Goal: Obtain resource: Download file/media

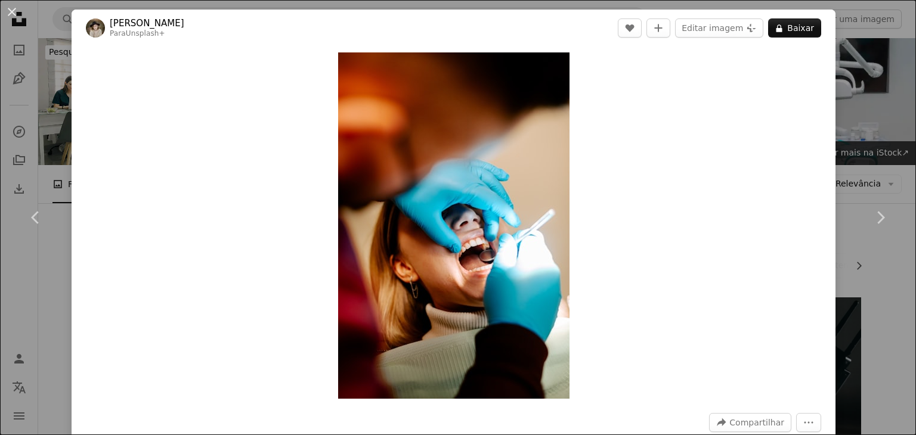
scroll to position [174, 0]
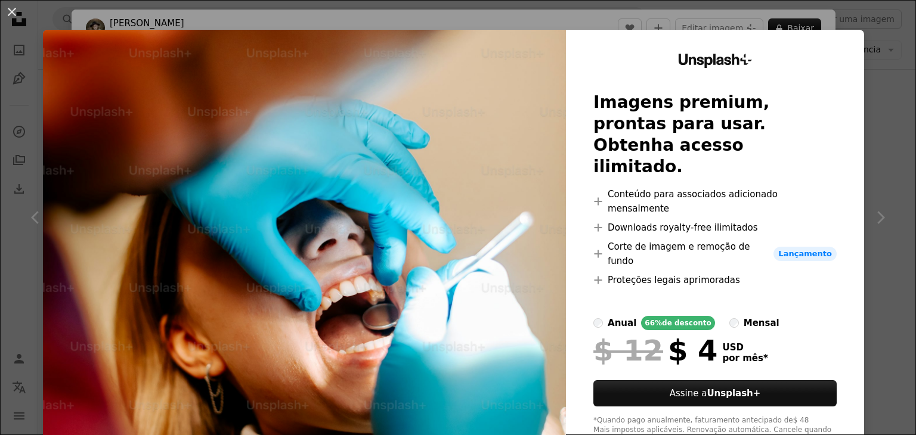
click at [864, 134] on div "An X shape Unsplash+ Imagens premium, prontas para usar. Obtenha acesso ilimita…" at bounding box center [458, 217] width 916 height 435
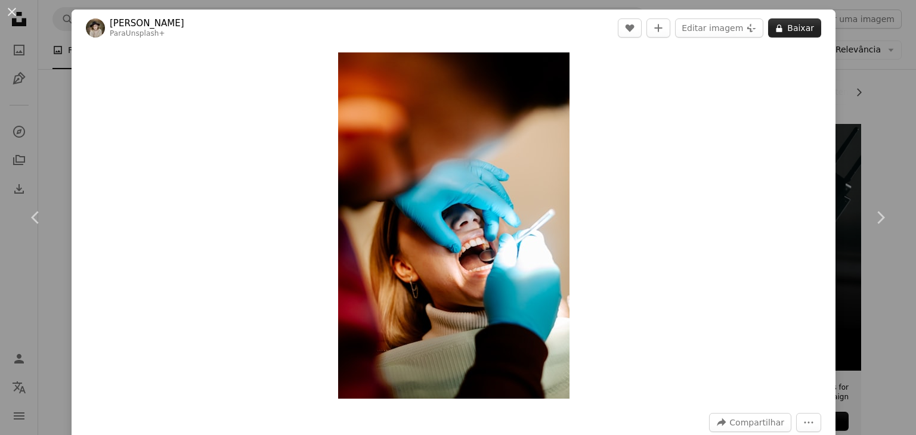
click at [783, 32] on button "A lock Baixar" at bounding box center [794, 27] width 53 height 19
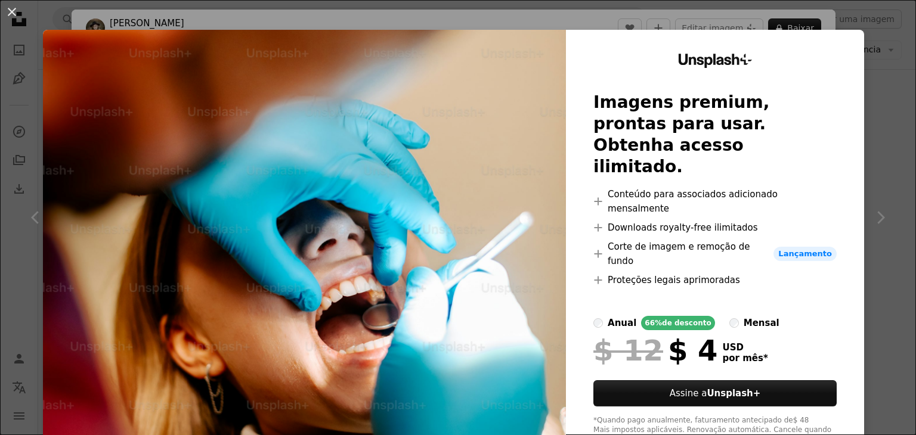
click at [745, 15] on div "An X shape Unsplash+ Imagens premium, prontas para usar. Obtenha acesso ilimita…" at bounding box center [458, 217] width 916 height 435
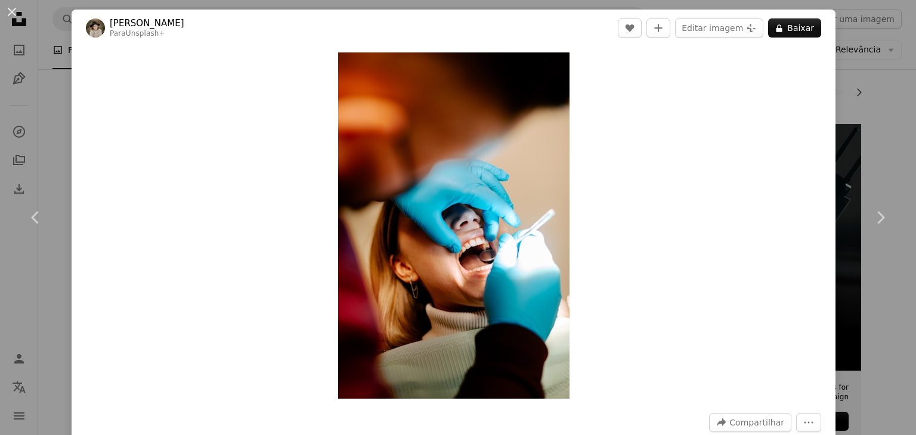
scroll to position [81, 0]
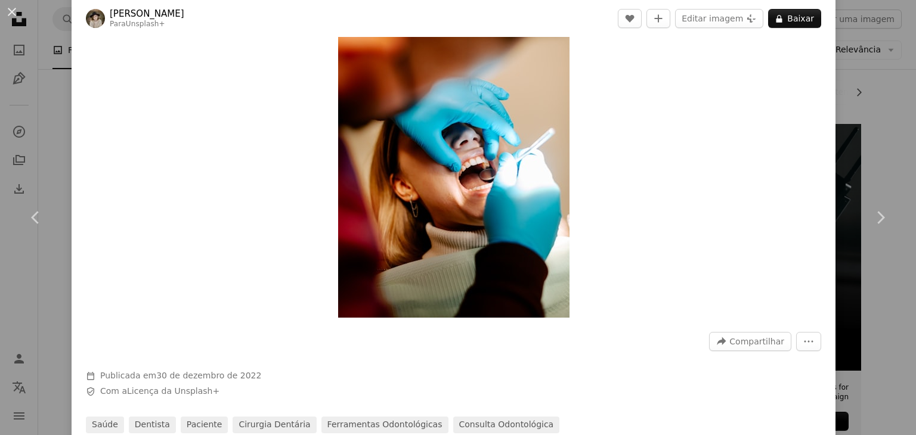
click at [786, 342] on div "A forward-right arrow Compartilhar More Actions" at bounding box center [765, 341] width 112 height 19
click at [803, 342] on icon "More Actions" at bounding box center [808, 341] width 11 height 11
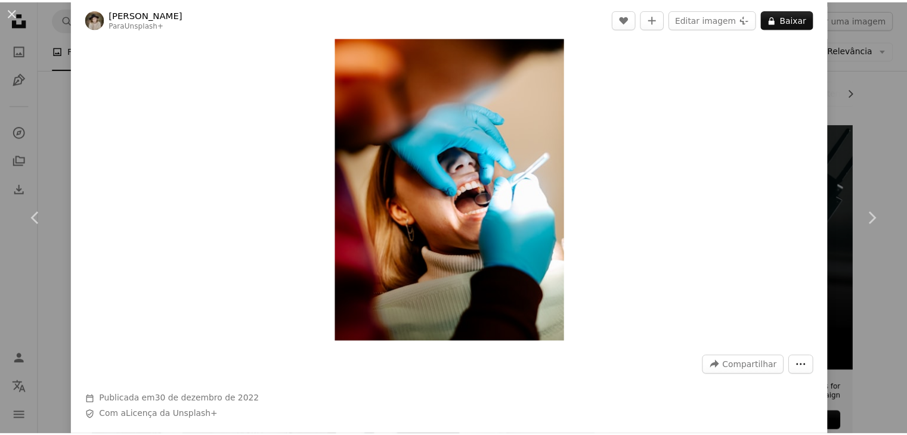
scroll to position [18, 0]
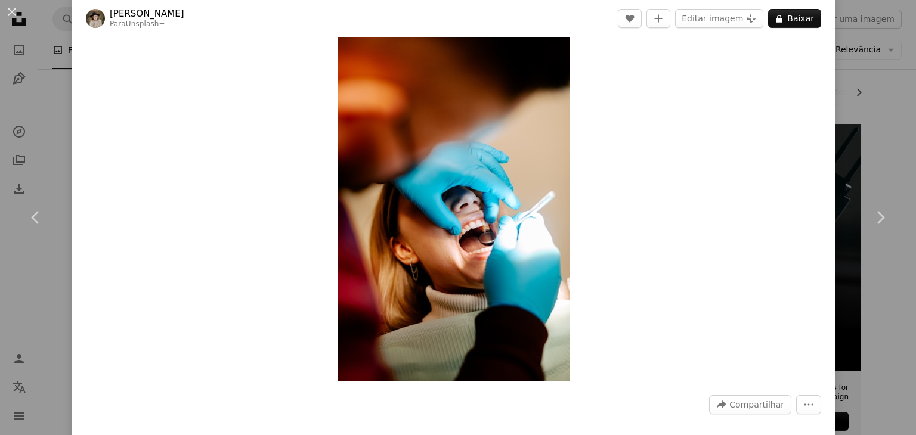
click at [875, 286] on div "An X shape Chevron left Chevron right [PERSON_NAME] Para Unsplash+ A heart A pl…" at bounding box center [458, 217] width 916 height 435
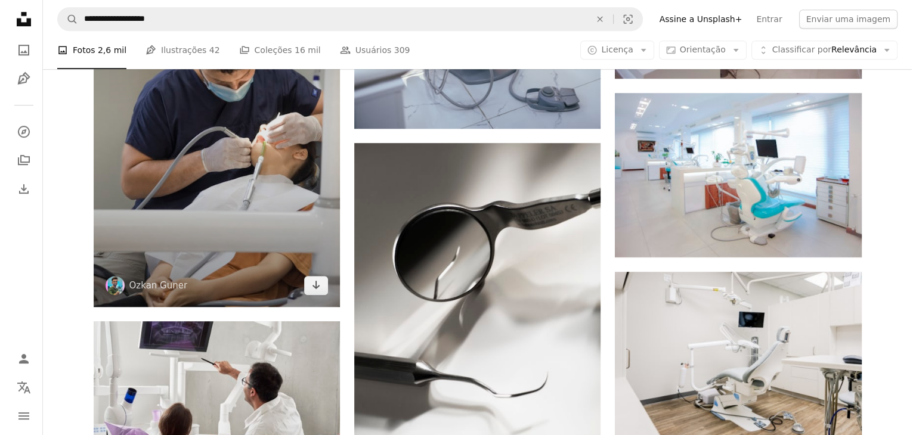
scroll to position [687, 0]
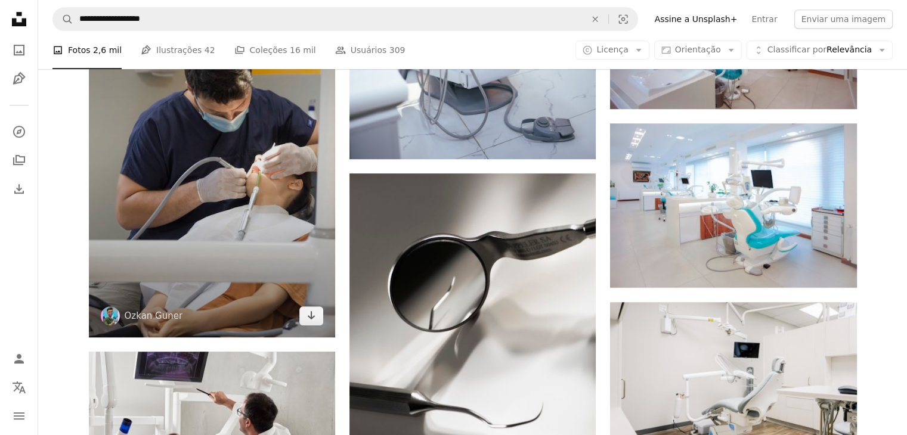
click at [236, 188] on img at bounding box center [212, 153] width 246 height 370
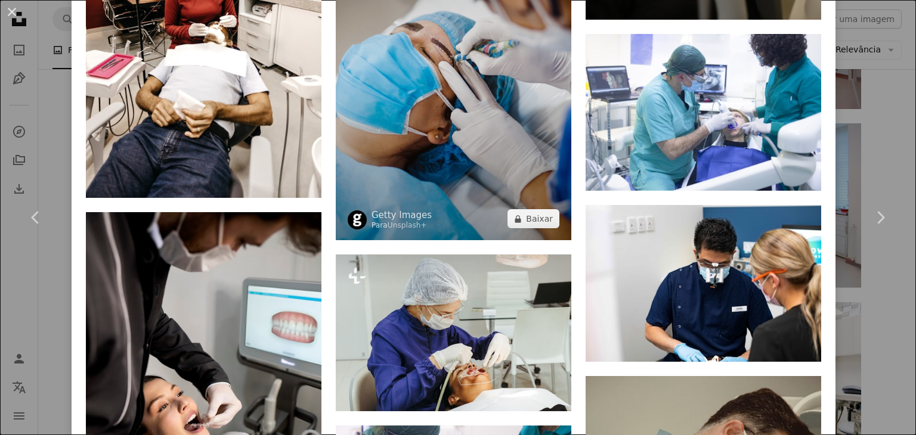
scroll to position [3501, 0]
